Goal: Information Seeking & Learning: Find specific fact

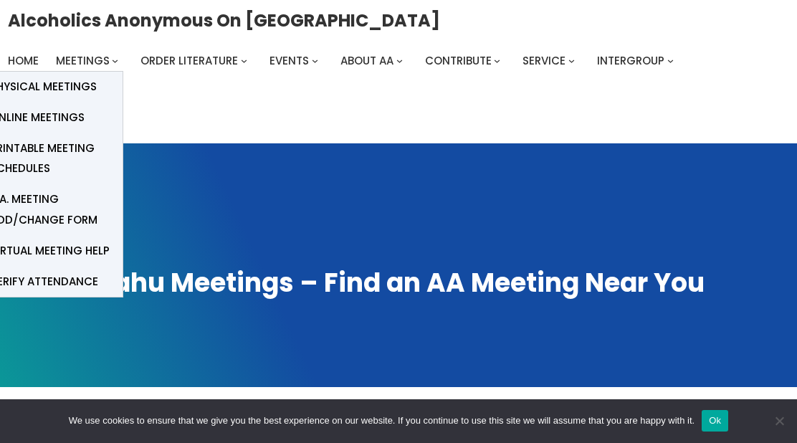
click at [73, 91] on span "Physical Meetings" at bounding box center [43, 87] width 107 height 20
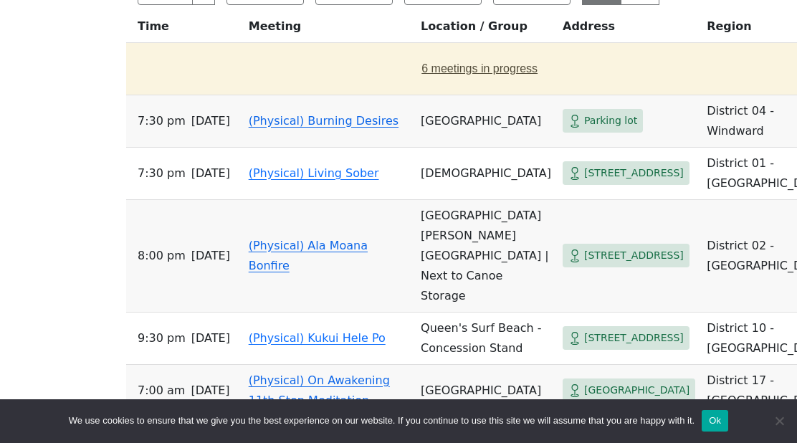
scroll to position [795, 0]
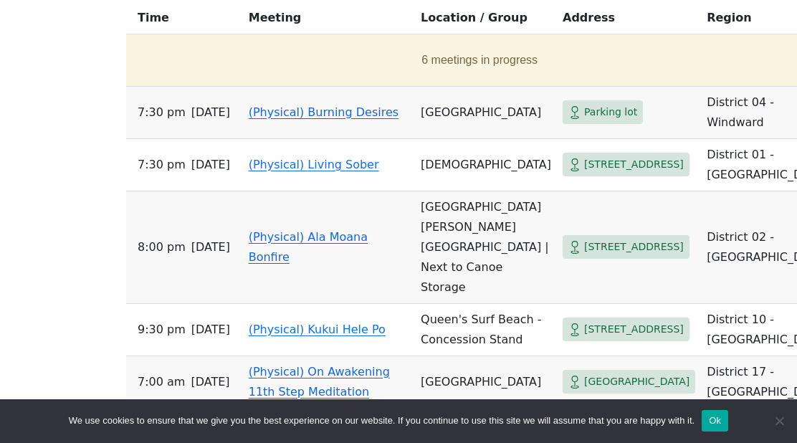
click at [299, 241] on link "(Physical) Ala Moana Bonfire" at bounding box center [308, 247] width 119 height 34
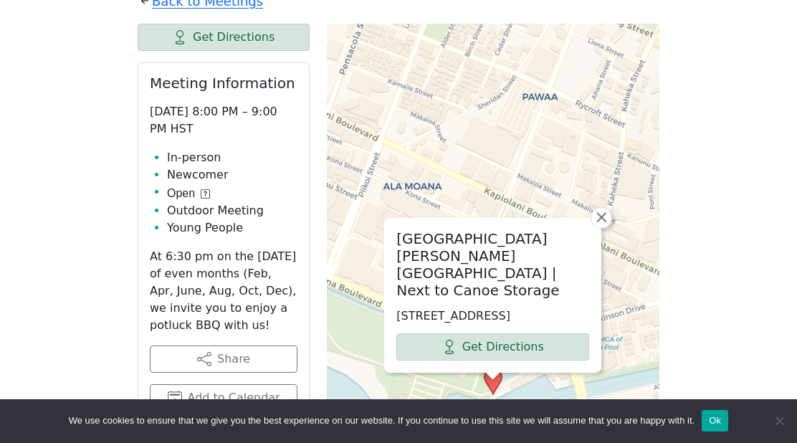
scroll to position [764, 0]
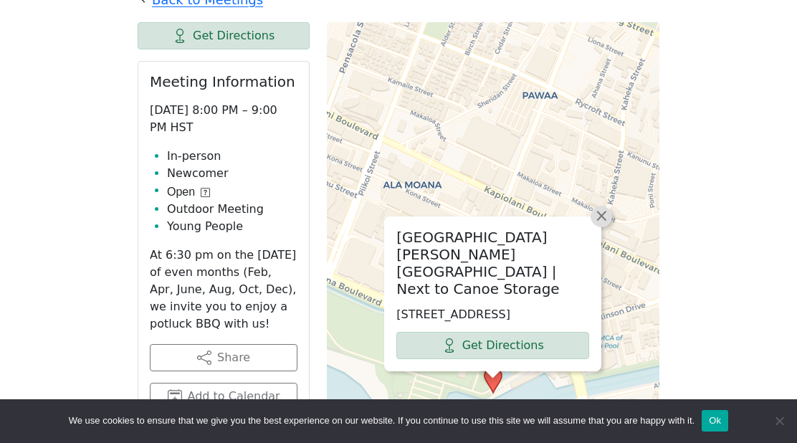
click at [600, 219] on span "×" at bounding box center [601, 215] width 14 height 17
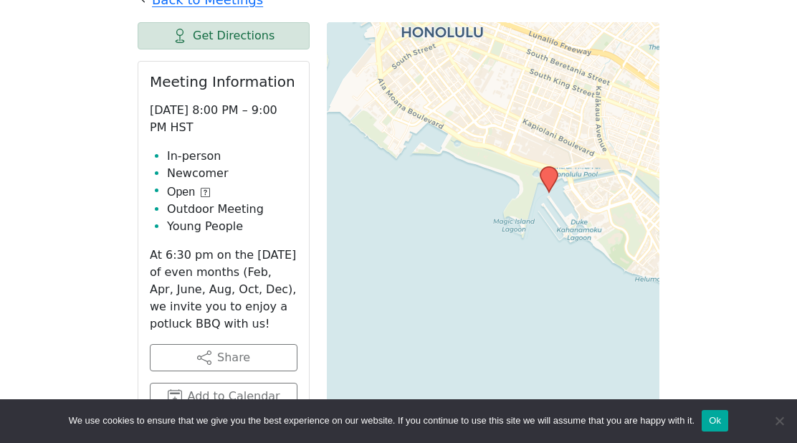
drag, startPoint x: 560, startPoint y: 251, endPoint x: 556, endPoint y: 166, distance: 85.4
click at [556, 166] on icon at bounding box center [549, 179] width 19 height 27
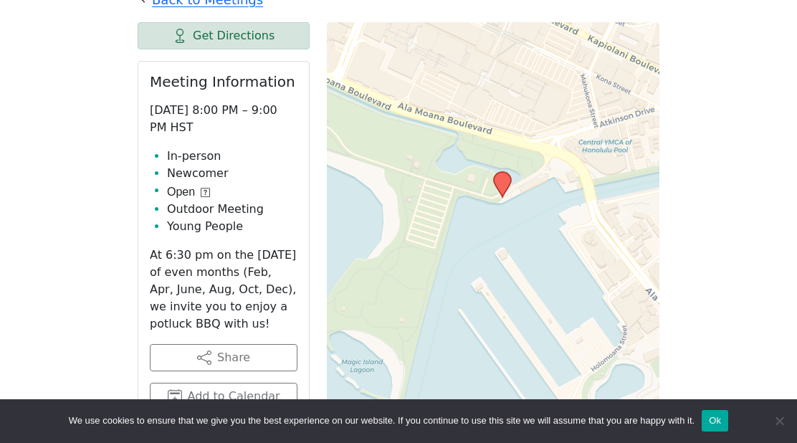
drag, startPoint x: 560, startPoint y: 210, endPoint x: 535, endPoint y: 173, distance: 44.9
click at [535, 173] on div "Leaflet | © OpenStreetMap contributors © CARTO" at bounding box center [493, 380] width 333 height 717
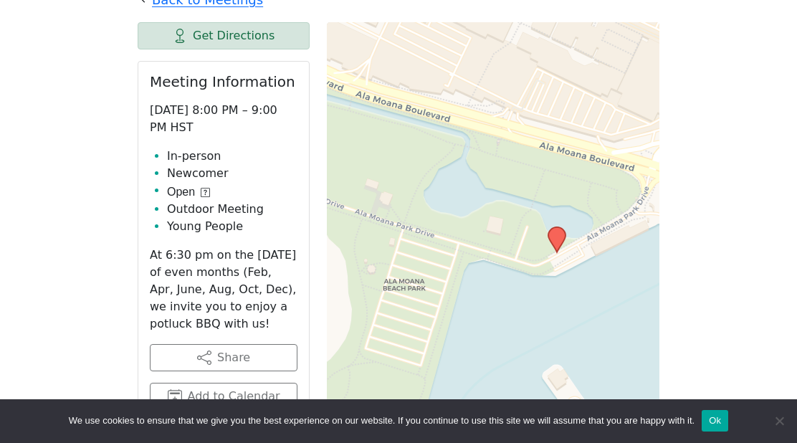
drag, startPoint x: 519, startPoint y: 217, endPoint x: 607, endPoint y: 262, distance: 99.1
click at [607, 262] on div "Leaflet | © OpenStreetMap contributors © CARTO" at bounding box center [493, 380] width 333 height 717
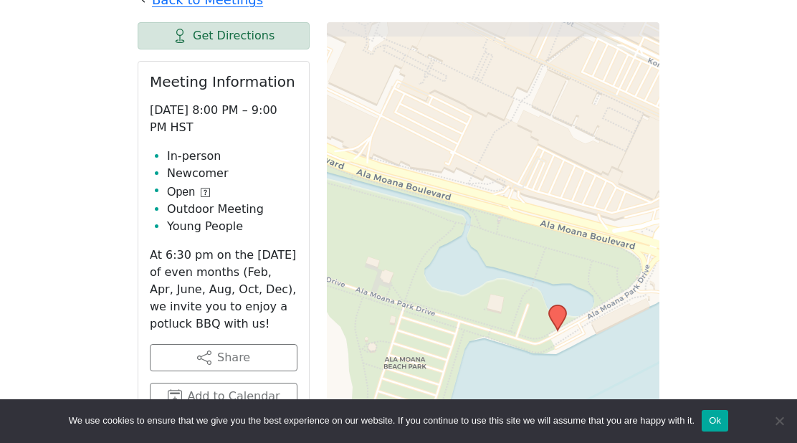
drag, startPoint x: 422, startPoint y: 91, endPoint x: 420, endPoint y: 165, distance: 73.9
click at [420, 165] on div "Leaflet | © OpenStreetMap contributors © CARTO" at bounding box center [493, 380] width 333 height 717
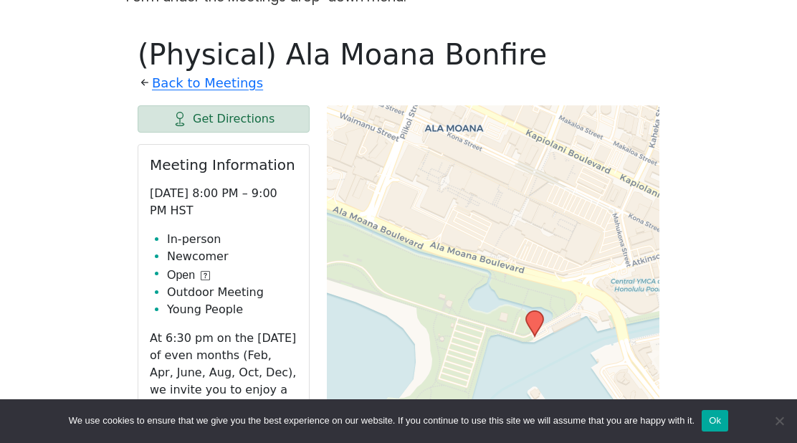
scroll to position [677, 0]
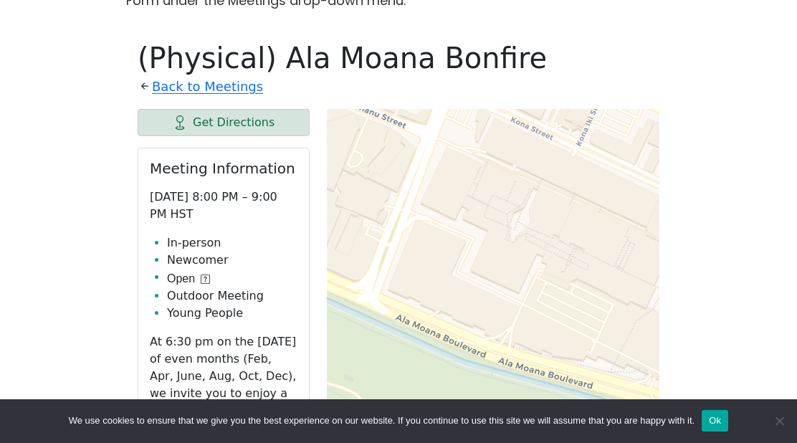
click at [141, 90] on icon at bounding box center [145, 86] width 14 height 14
click at [144, 87] on icon at bounding box center [145, 86] width 14 height 14
click at [166, 87] on link "Back to Meetings" at bounding box center [207, 86] width 111 height 23
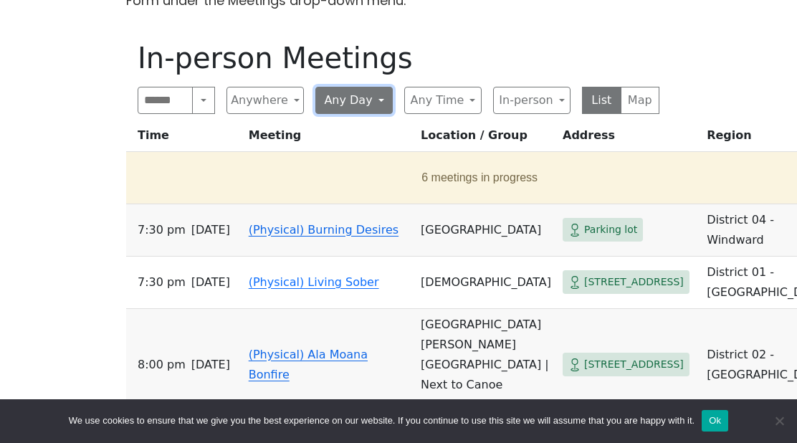
click at [364, 101] on button "Any Day" at bounding box center [354, 100] width 77 height 27
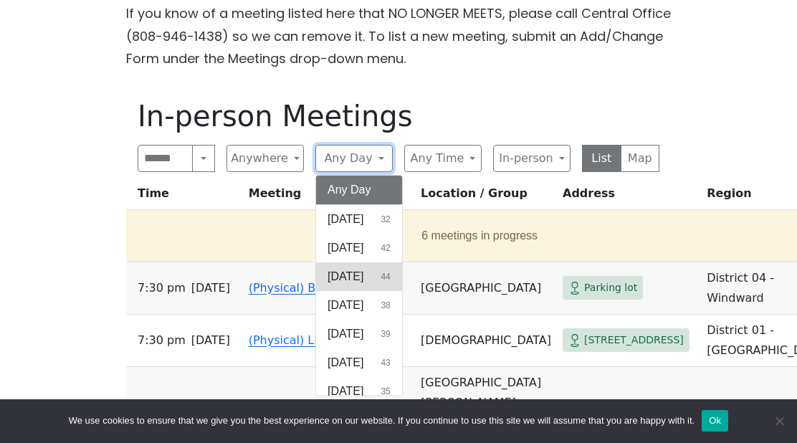
scroll to position [10, 0]
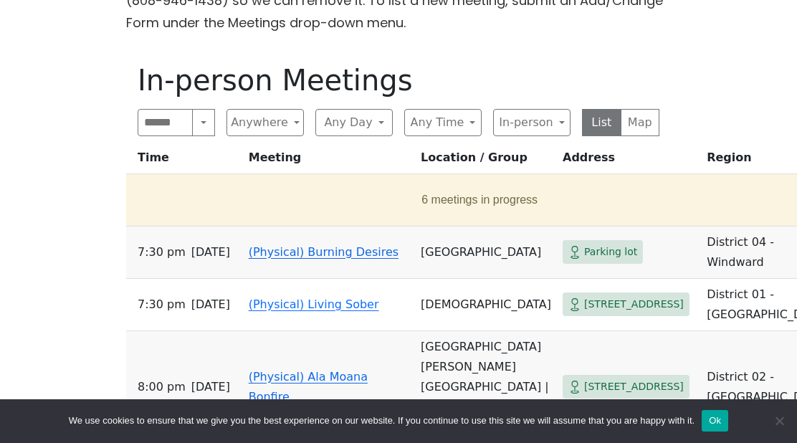
scroll to position [660, 0]
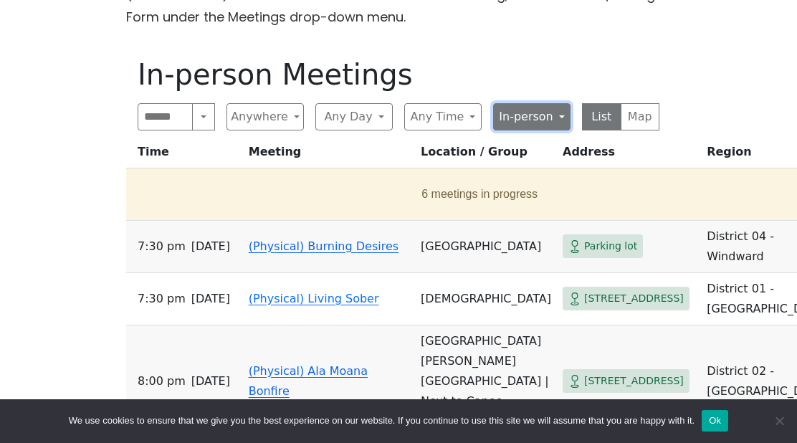
click at [528, 117] on button "In-person" at bounding box center [531, 116] width 77 height 27
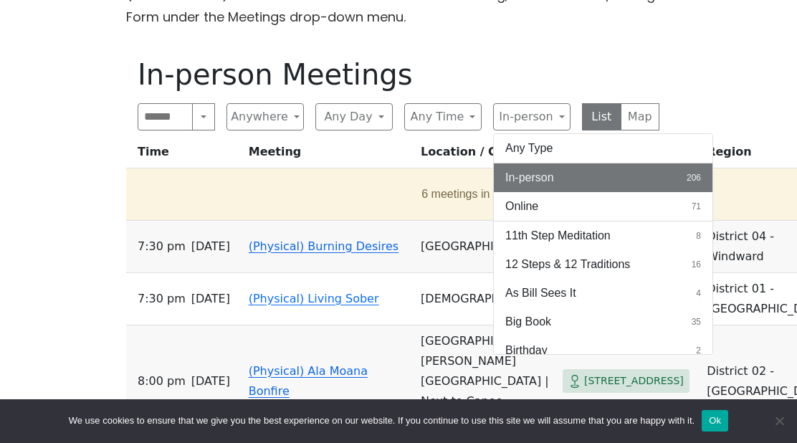
click at [535, 182] on span "In-person" at bounding box center [530, 177] width 49 height 17
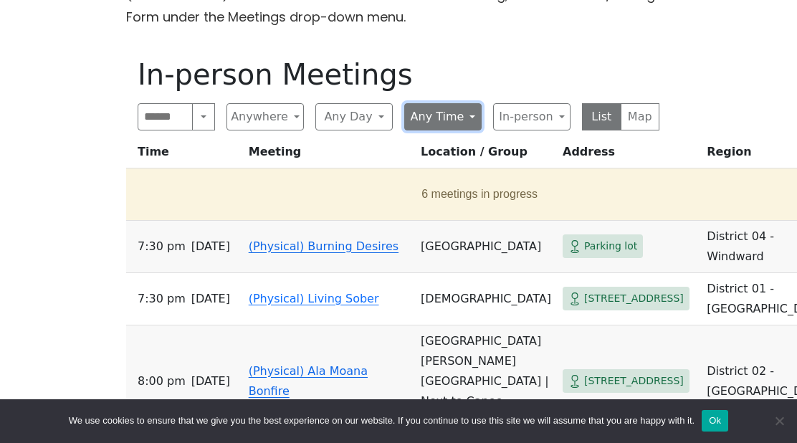
click at [465, 115] on button "Any Time" at bounding box center [442, 116] width 77 height 27
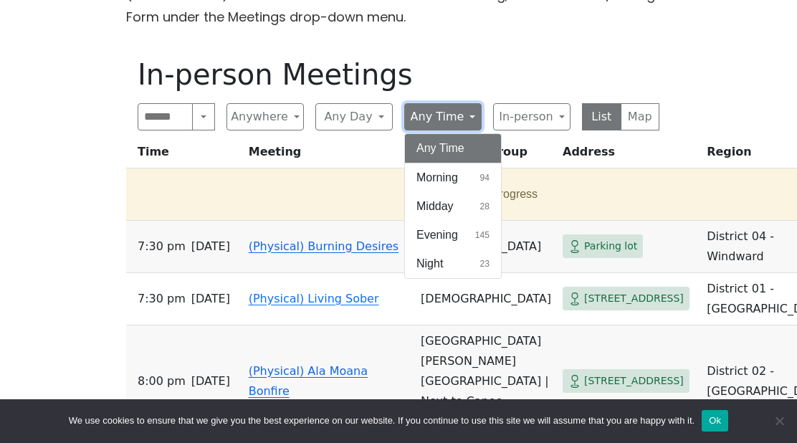
click at [459, 114] on button "Any Time" at bounding box center [442, 116] width 77 height 27
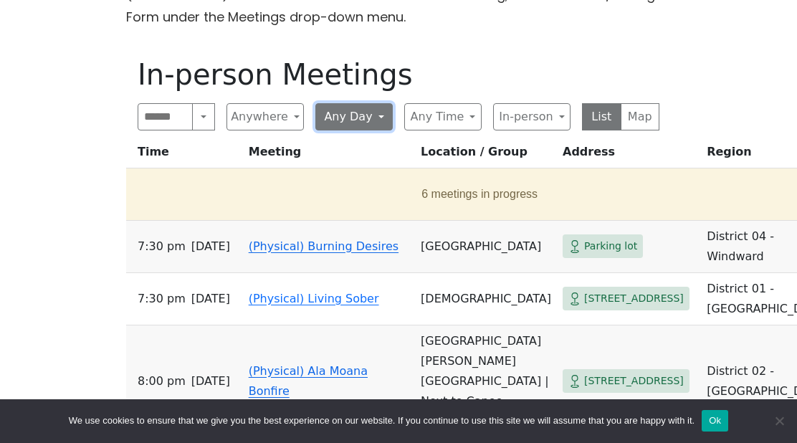
click at [364, 108] on button "Any Day" at bounding box center [354, 116] width 77 height 27
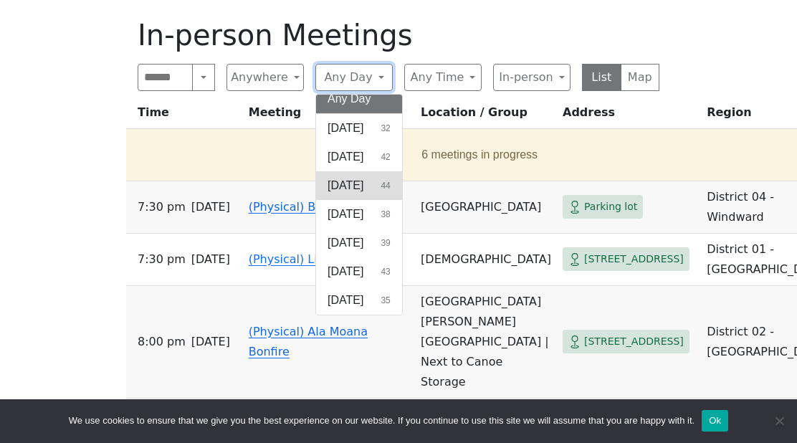
scroll to position [702, 0]
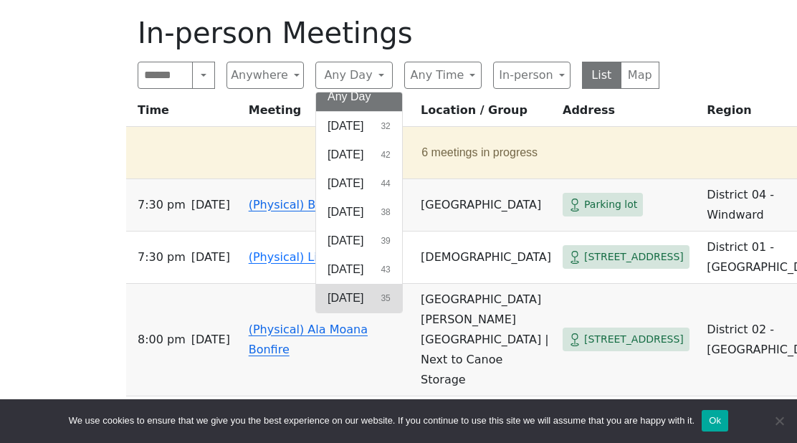
click at [385, 295] on button "[DATE] 35" at bounding box center [359, 298] width 86 height 29
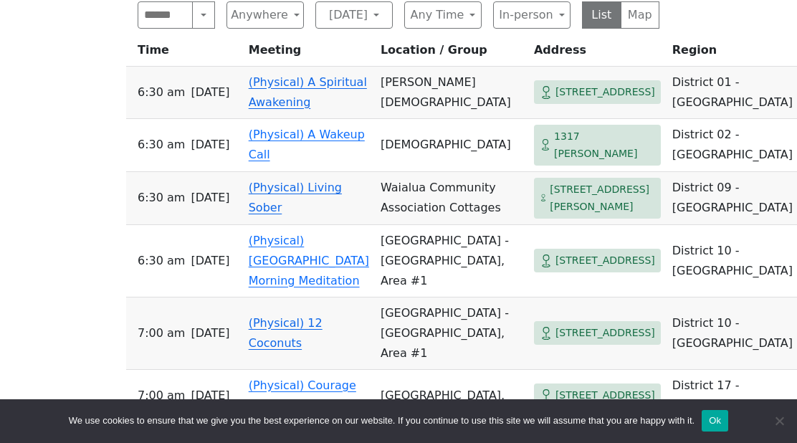
scroll to position [762, 0]
click at [209, 103] on span "[DATE]" at bounding box center [210, 93] width 39 height 20
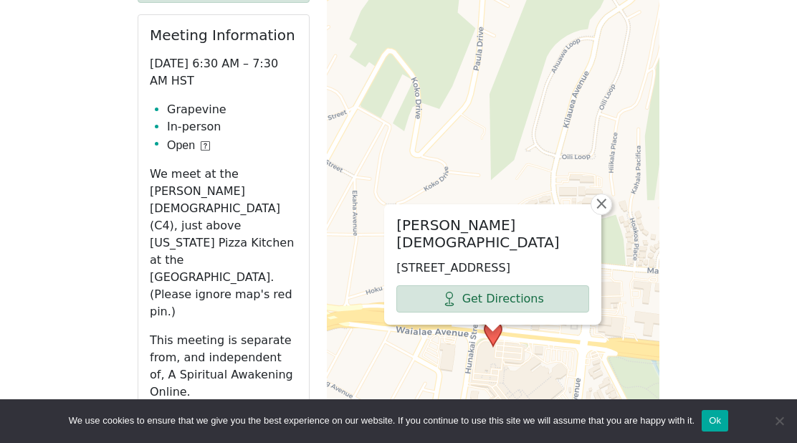
scroll to position [825, 0]
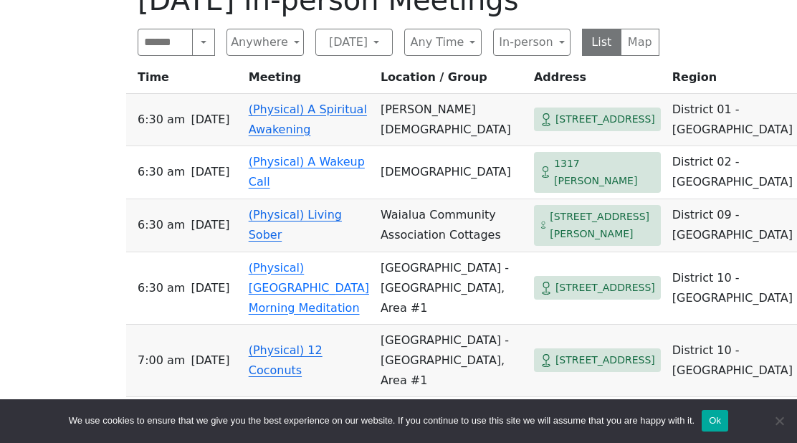
scroll to position [708, 0]
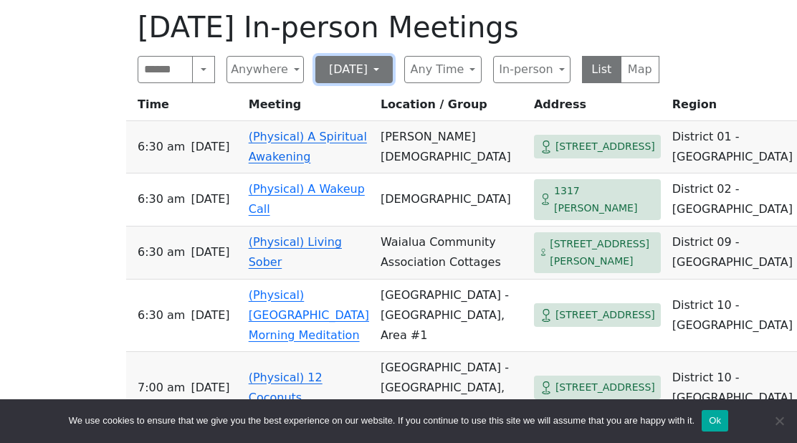
click at [384, 63] on button "[DATE]" at bounding box center [354, 69] width 77 height 27
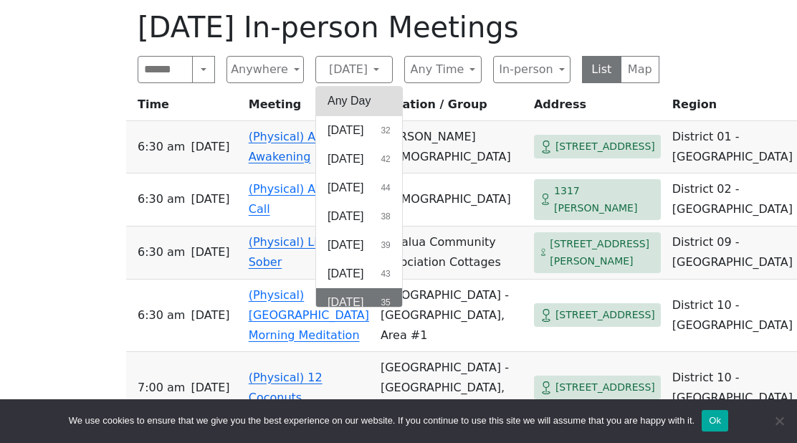
click at [374, 103] on button "Any Day" at bounding box center [359, 101] width 86 height 29
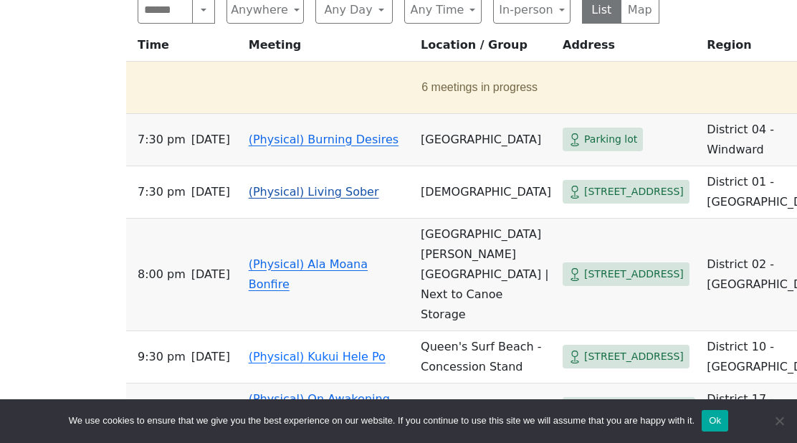
scroll to position [772, 0]
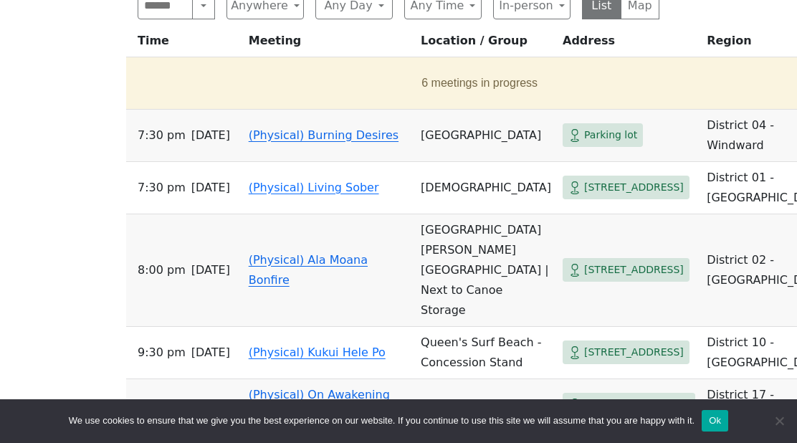
click at [272, 285] on link "(Physical) Ala Moana Bonfire" at bounding box center [308, 270] width 119 height 34
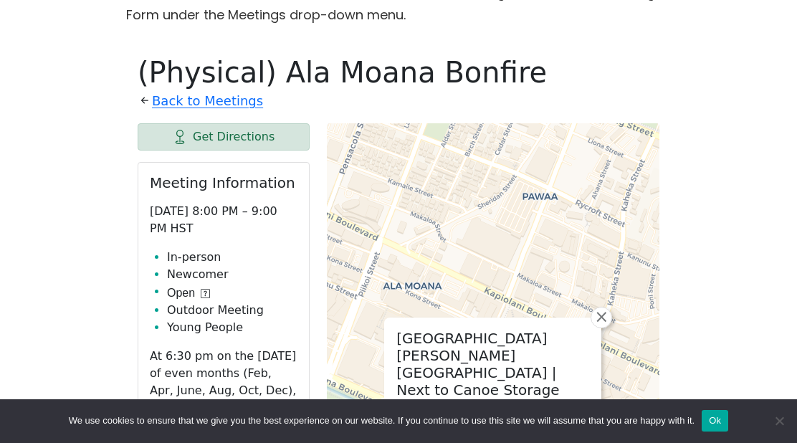
scroll to position [621, 0]
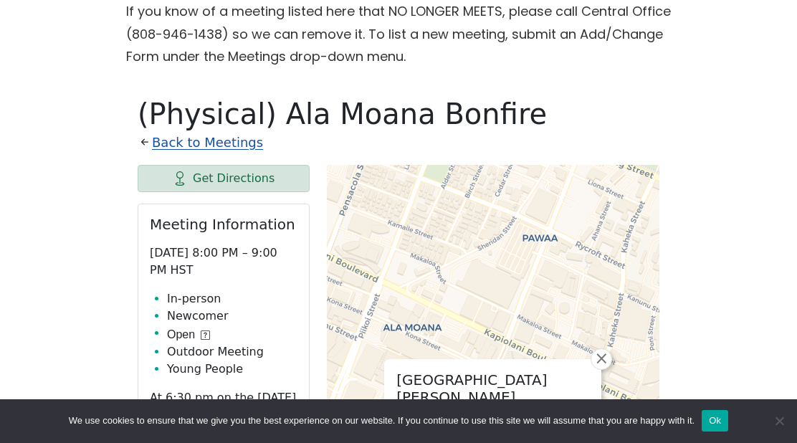
click at [197, 148] on link "Back to Meetings" at bounding box center [207, 142] width 111 height 23
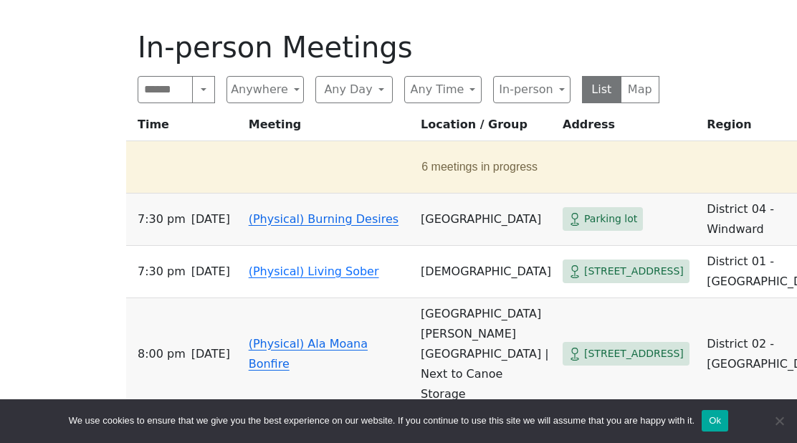
scroll to position [696, 0]
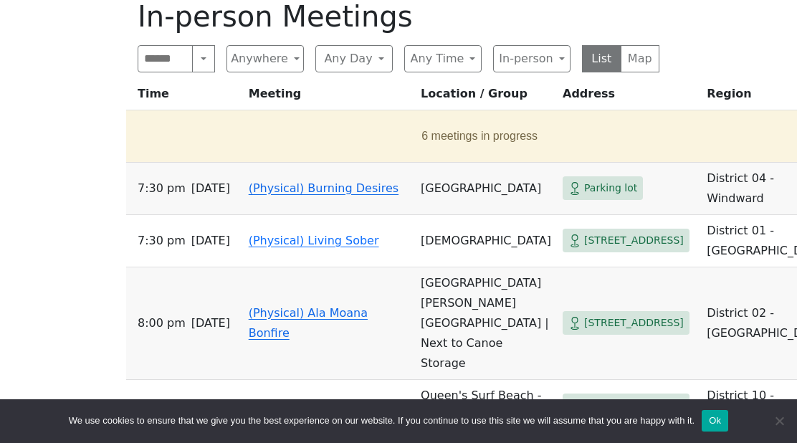
scroll to position [719, 0]
click at [390, 128] on button "6 meetings in progress" at bounding box center [480, 135] width 696 height 40
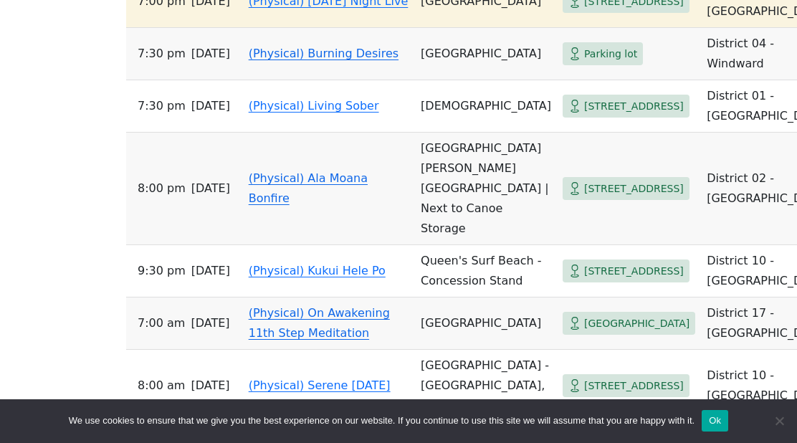
scroll to position [1145, 0]
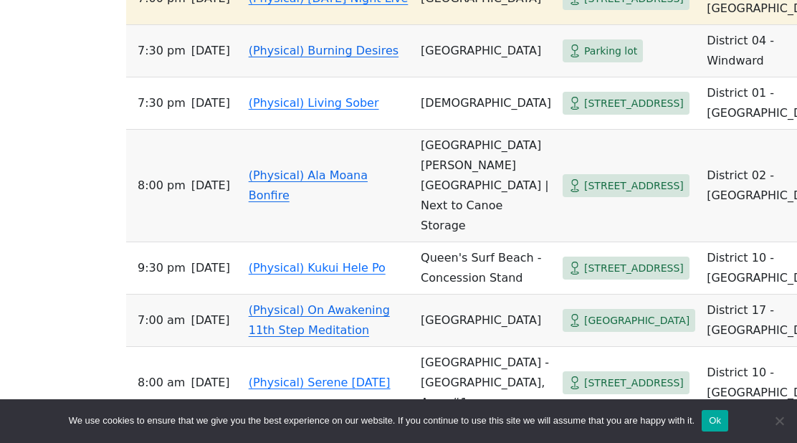
click at [275, 242] on td "(Physical) Ala Moana Bonfire" at bounding box center [329, 186] width 172 height 113
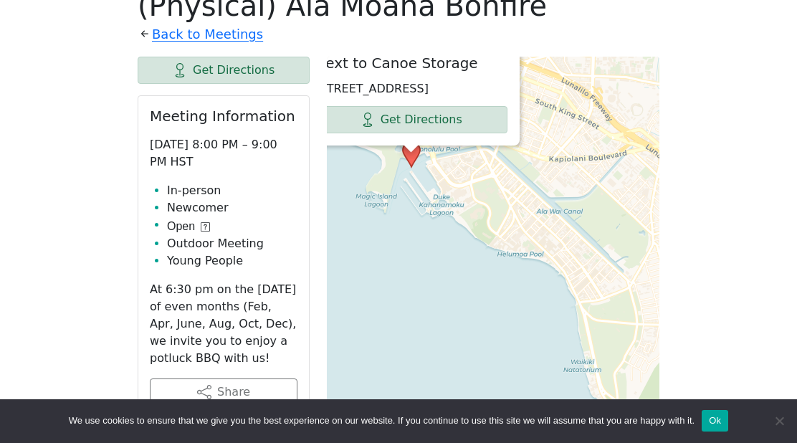
scroll to position [732, 0]
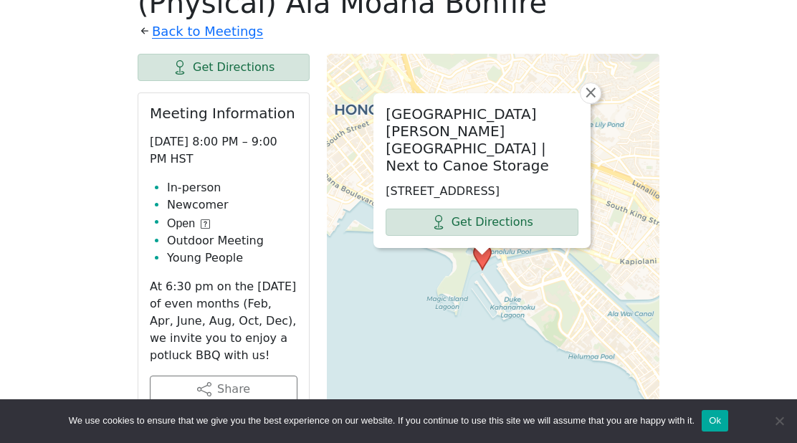
drag, startPoint x: 368, startPoint y: 245, endPoint x: 437, endPoint y: 350, distance: 125.9
click at [437, 350] on div "Ala Moana Park Kahanamoku Lagoon | Next to Canoe Storage 48 Ala Moana Park Dr, …" at bounding box center [493, 412] width 333 height 717
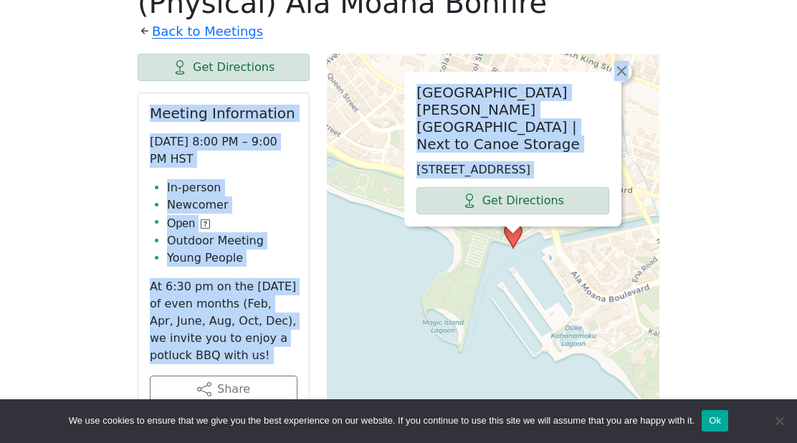
drag, startPoint x: 455, startPoint y: 29, endPoint x: 453, endPoint y: 58, distance: 29.4
click at [56, 161] on div "The Pioneer Group (Tues, 6:30, inside the Women’s Bld. at Central Union Church)…" at bounding box center [399, 384] width 718 height 1365
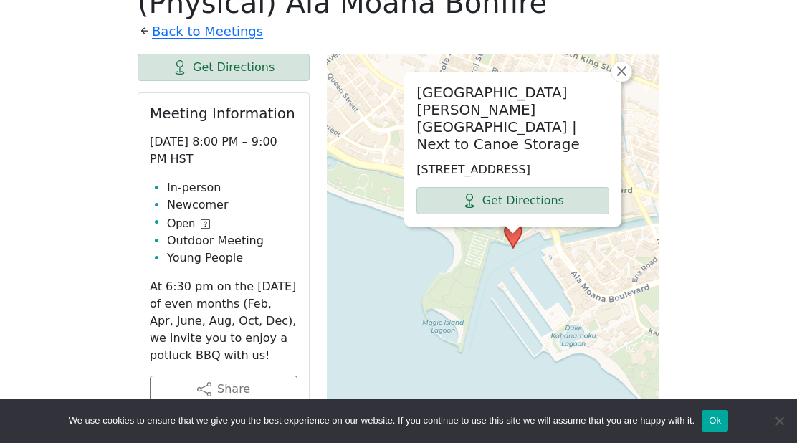
click at [414, 271] on div "Ala Moana Park Kahanamoku Lagoon | Next to Canoe Storage 48 Ala Moana Park Dr, …" at bounding box center [493, 412] width 333 height 717
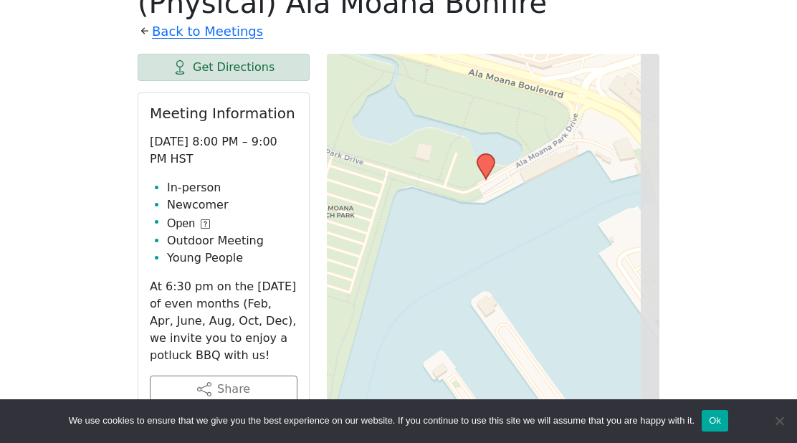
drag, startPoint x: 565, startPoint y: 270, endPoint x: 387, endPoint y: 194, distance: 194.1
click at [387, 194] on div "Leaflet | © OpenStreetMap contributors © CARTO" at bounding box center [493, 412] width 333 height 717
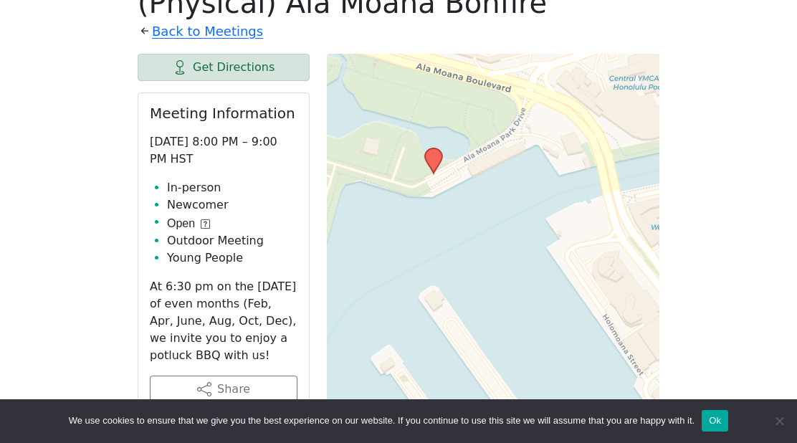
drag, startPoint x: 531, startPoint y: 188, endPoint x: 485, endPoint y: 185, distance: 46.0
click at [485, 185] on div "Leaflet | © OpenStreetMap contributors © CARTO" at bounding box center [493, 412] width 333 height 717
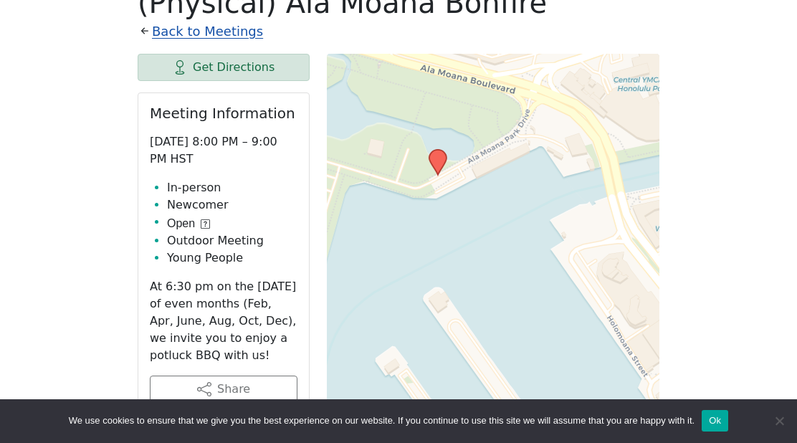
click at [197, 32] on link "Back to Meetings" at bounding box center [207, 31] width 111 height 23
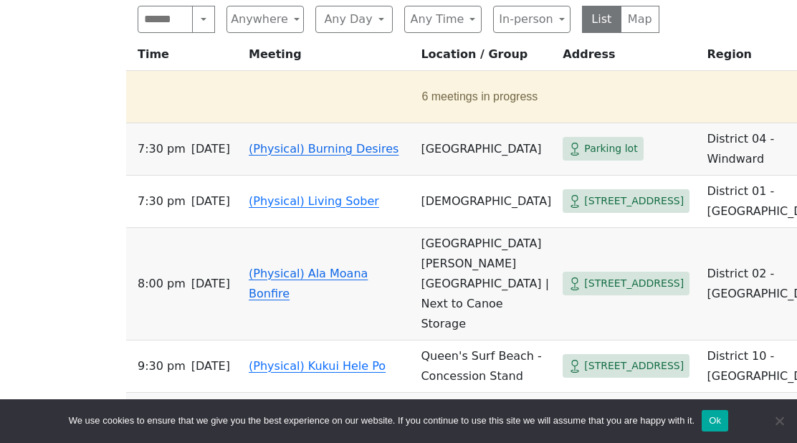
scroll to position [845, 0]
